Goal: Check status: Check status

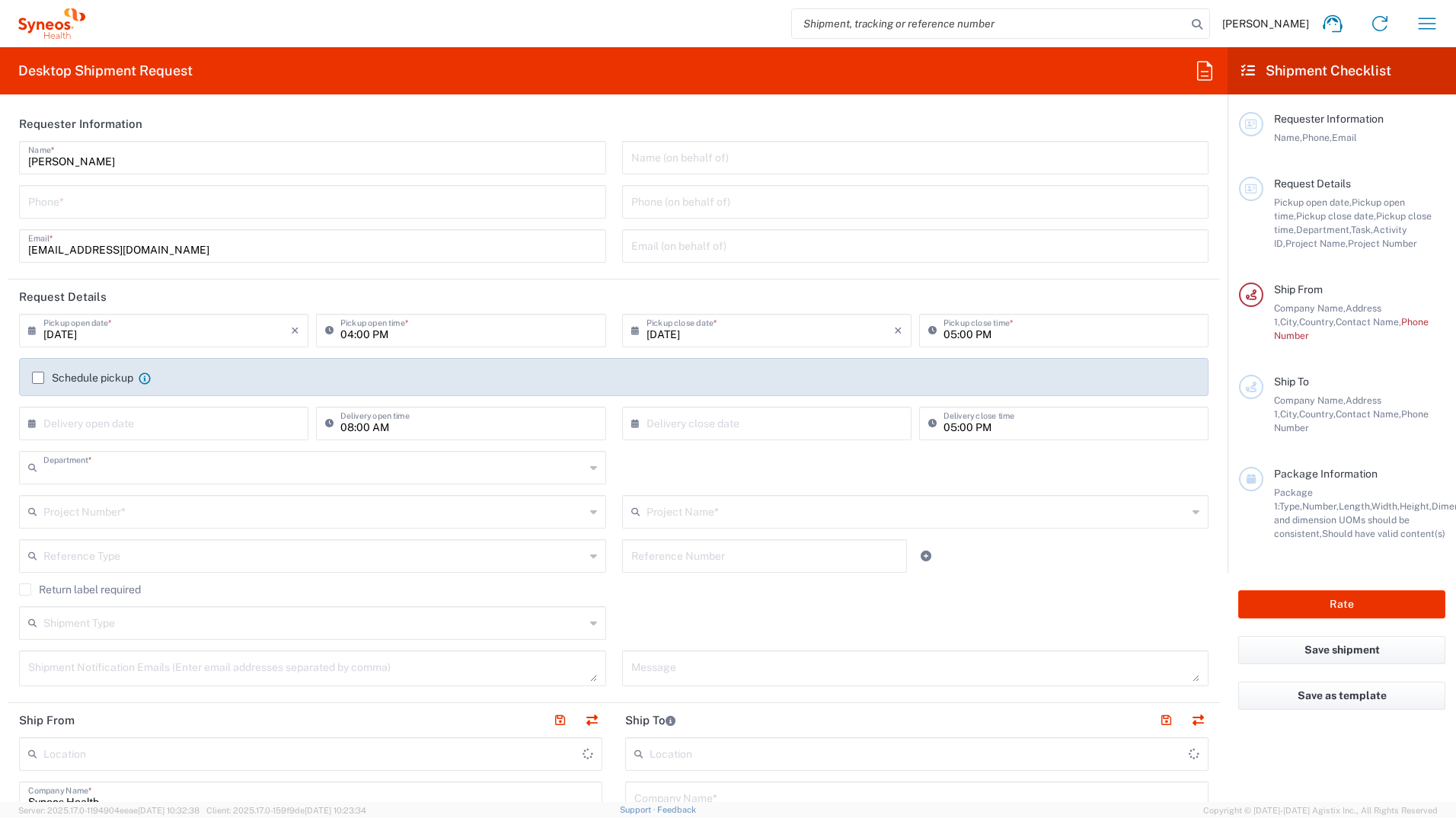
type input "3233"
type input "[GEOGRAPHIC_DATA]"
click at [1434, 27] on icon "button" at bounding box center [1427, 23] width 24 height 24
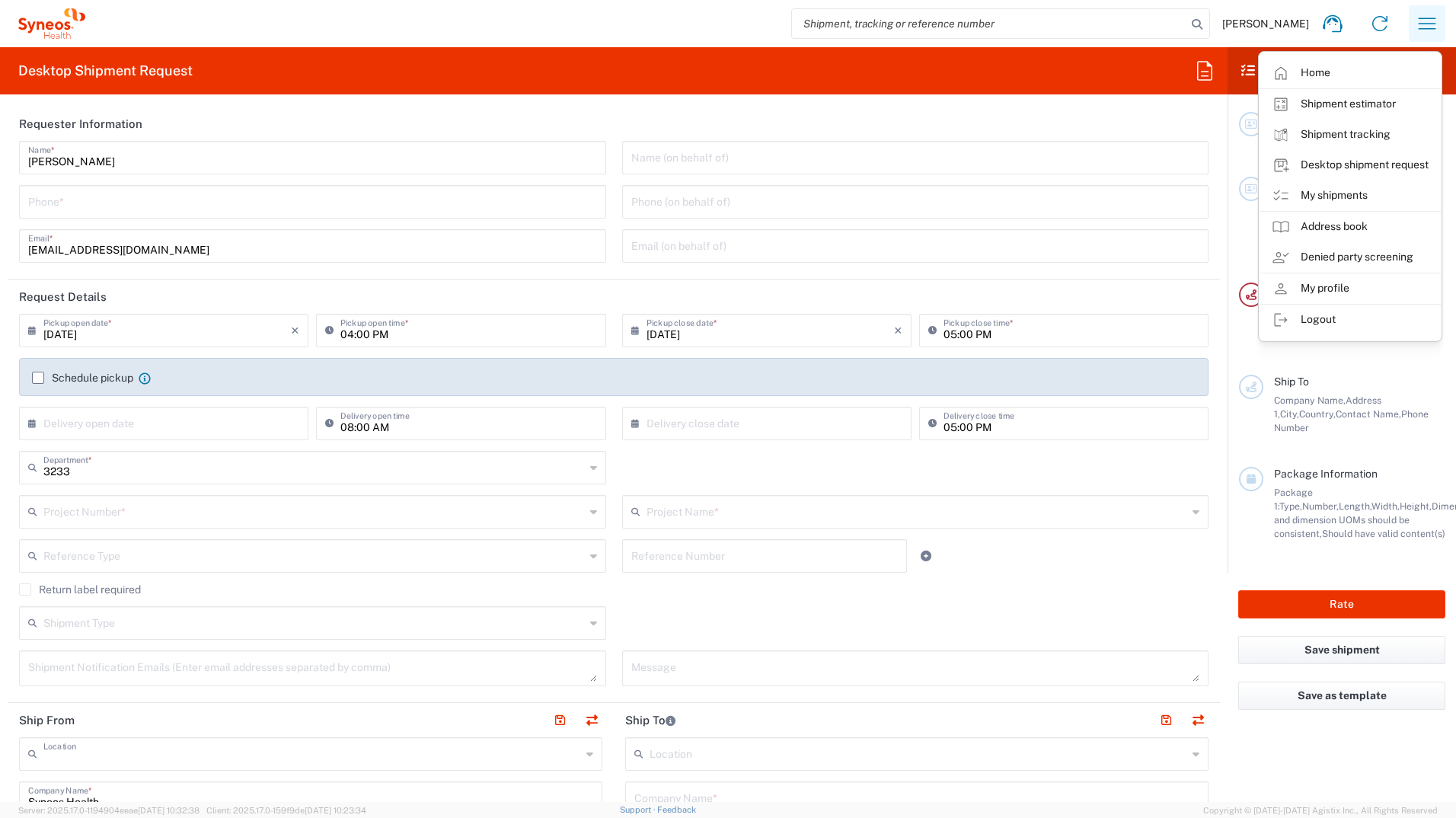
type input "Syneos Health Romania S.R.L"
click at [1428, 23] on icon "button" at bounding box center [1427, 23] width 18 height 11
click at [1353, 195] on link "My shipments" at bounding box center [1351, 195] width 181 height 31
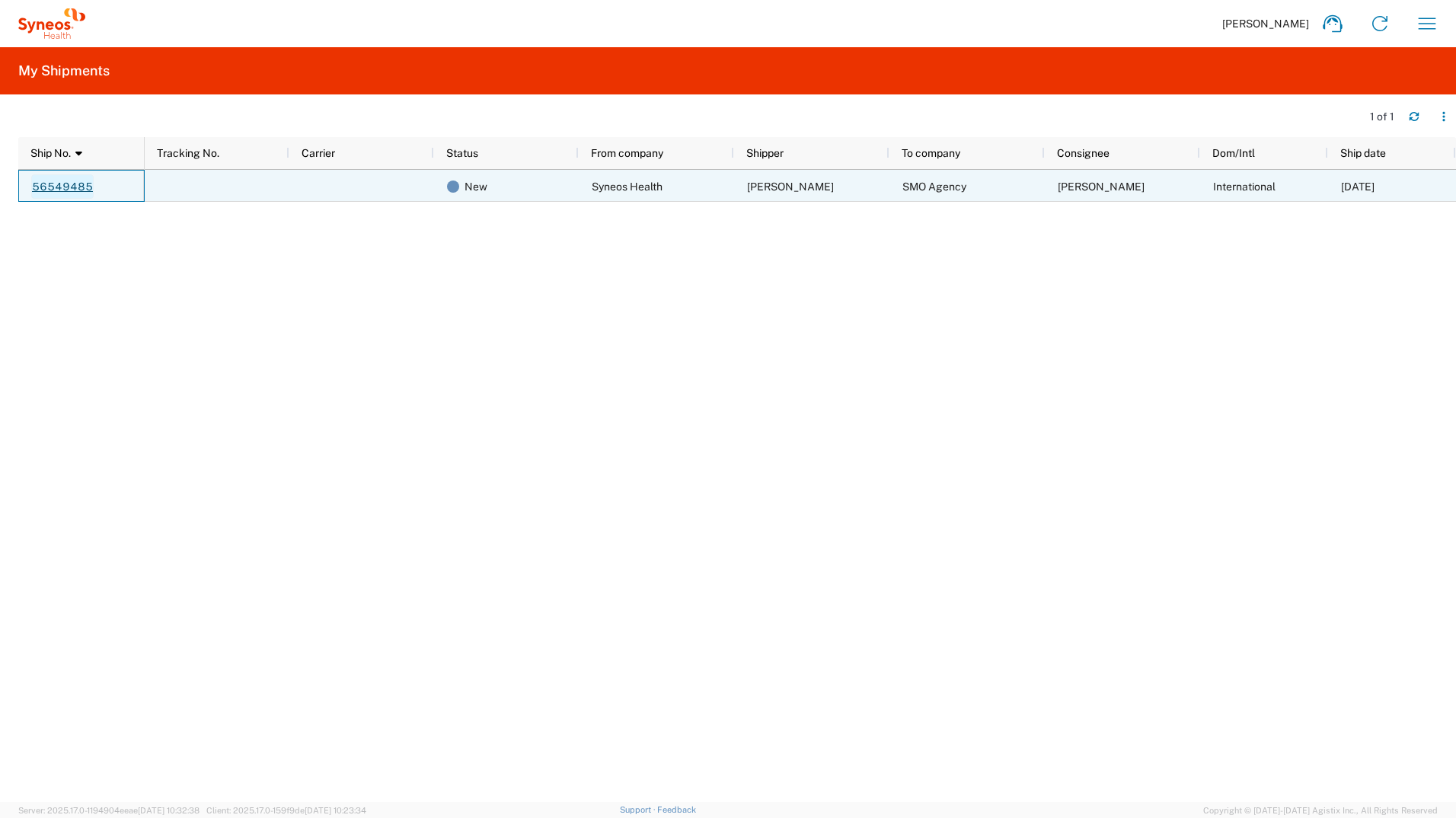
click at [56, 186] on link "56549485" at bounding box center [62, 187] width 63 height 24
